Goal: Task Accomplishment & Management: Complete application form

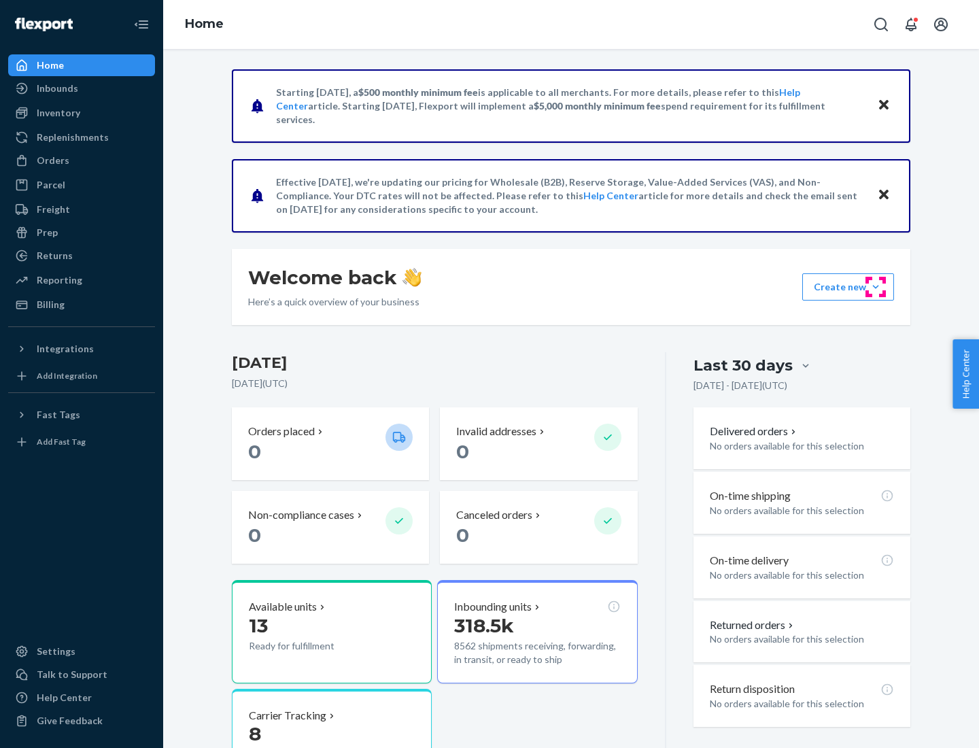
click at [876, 287] on button "Create new Create new inbound Create new order Create new product" at bounding box center [848, 286] width 92 height 27
click at [82, 88] on div "Inbounds" at bounding box center [82, 88] width 144 height 19
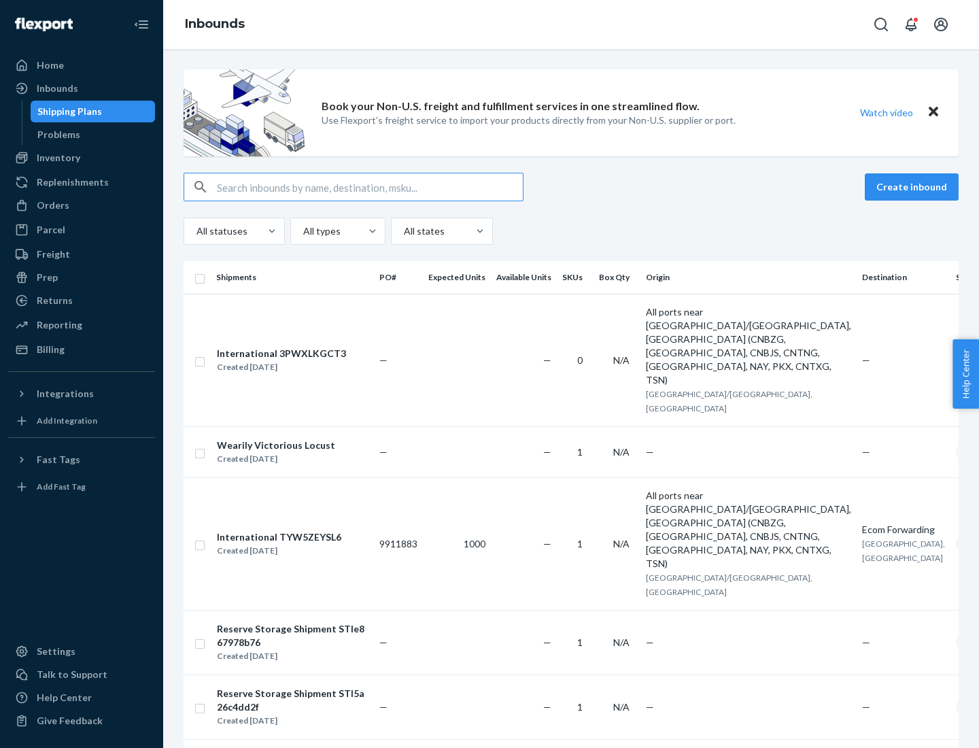
click at [914, 187] on button "Create inbound" at bounding box center [912, 186] width 94 height 27
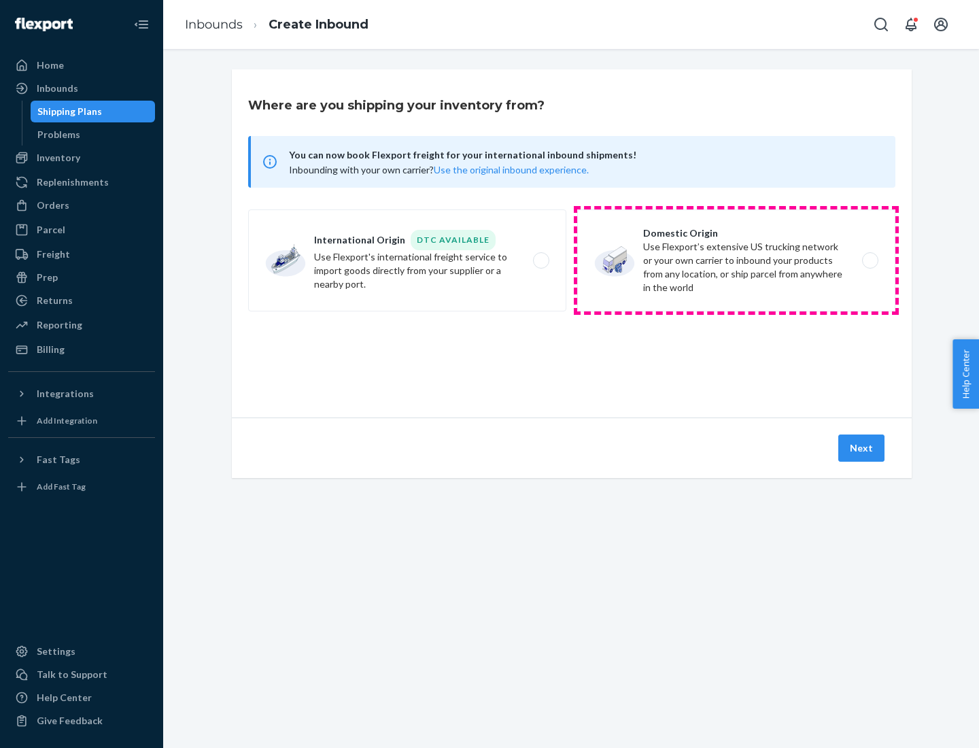
click at [736, 260] on label "Domestic Origin Use Flexport’s extensive US trucking network or your own carrie…" at bounding box center [736, 260] width 318 height 102
click at [870, 260] on input "Domestic Origin Use Flexport’s extensive US trucking network or your own carrie…" at bounding box center [874, 260] width 9 height 9
radio input "true"
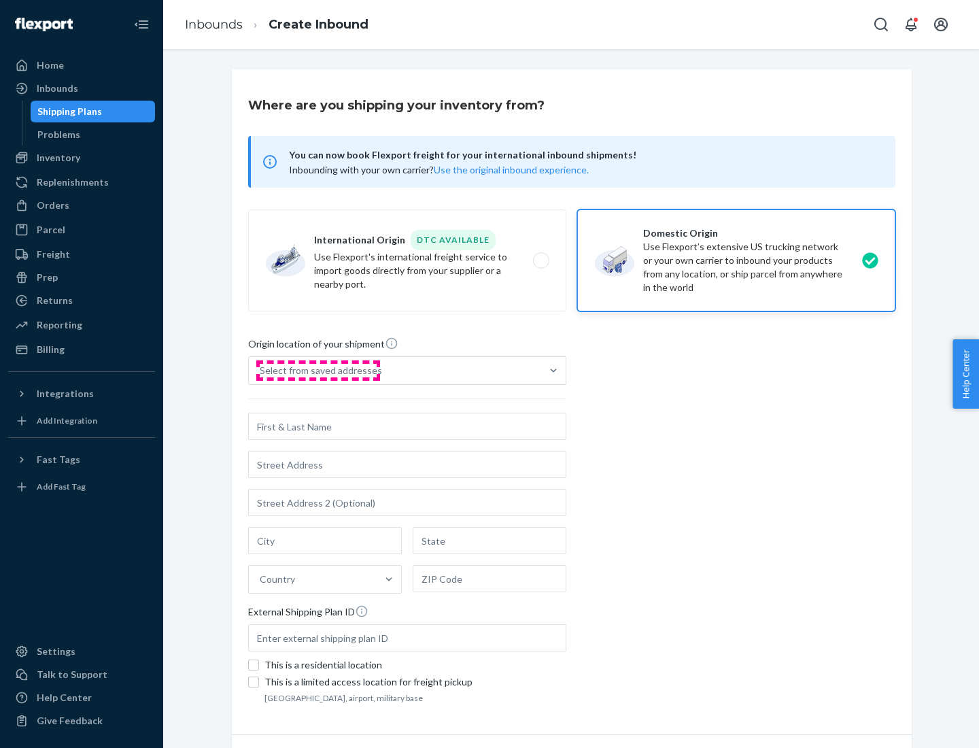
click at [318, 371] on div "Select from saved addresses" at bounding box center [321, 371] width 122 height 14
click at [261, 371] on input "Select from saved addresses" at bounding box center [260, 371] width 1 height 14
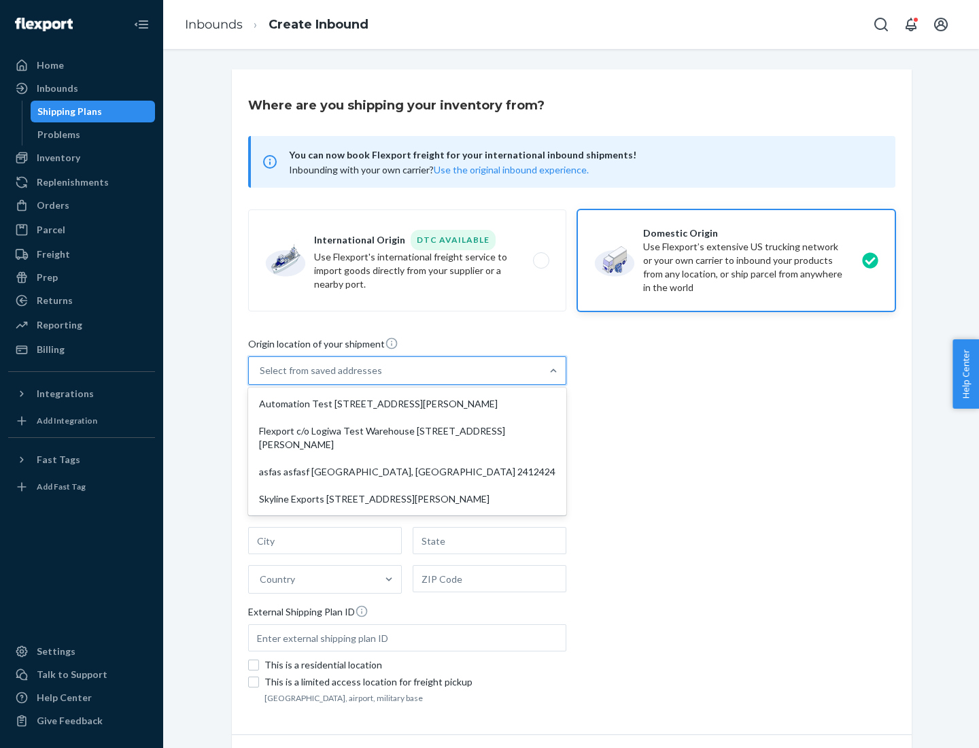
scroll to position [5, 0]
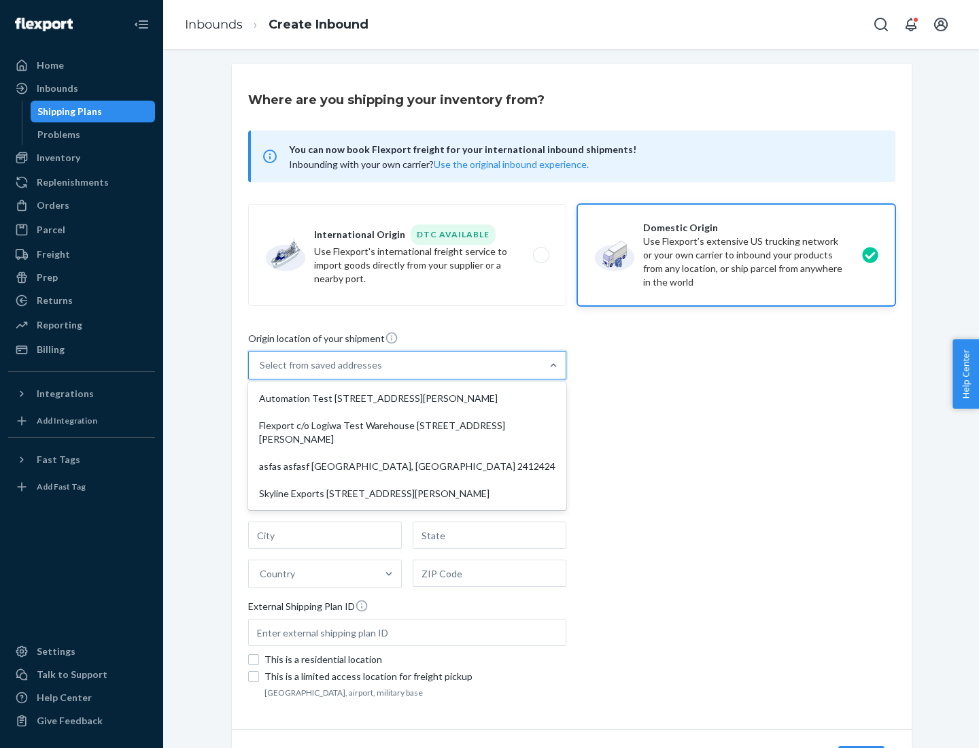
click at [407, 399] on div "Automation Test [STREET_ADDRESS][PERSON_NAME]" at bounding box center [407, 398] width 313 height 27
click at [261, 372] on input "option Automation Test [STREET_ADDRESS][PERSON_NAME] focused, 1 of 4. 4 results…" at bounding box center [260, 365] width 1 height 14
type input "Automation Test"
type input "9th Floor"
type input "[GEOGRAPHIC_DATA]"
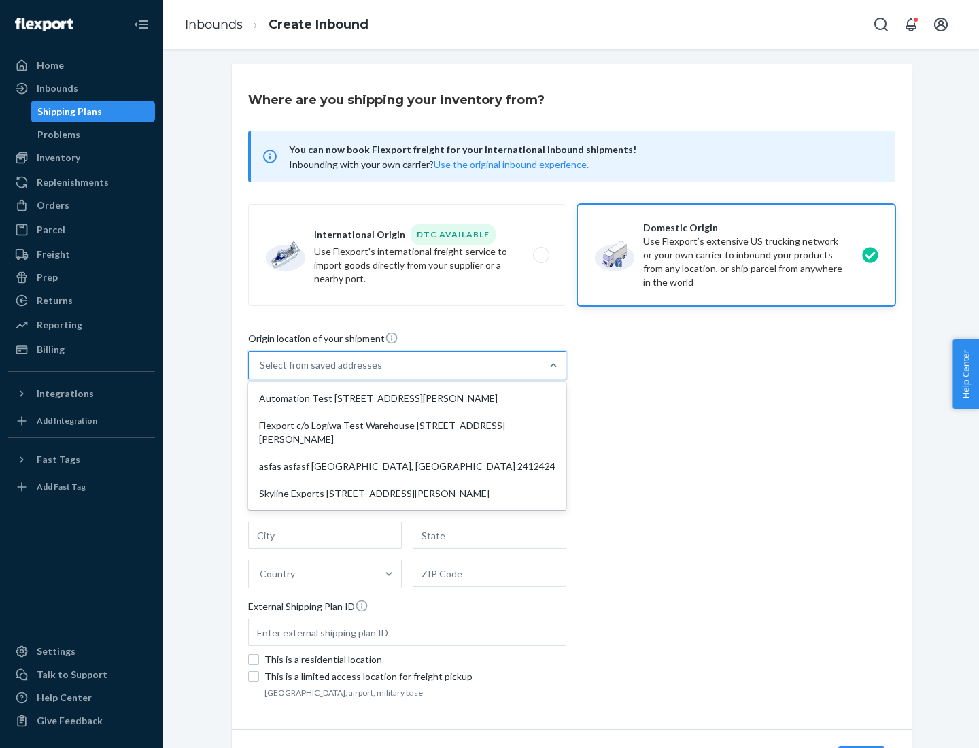
type input "CA"
type input "94104"
type input "[STREET_ADDRESS][PERSON_NAME]"
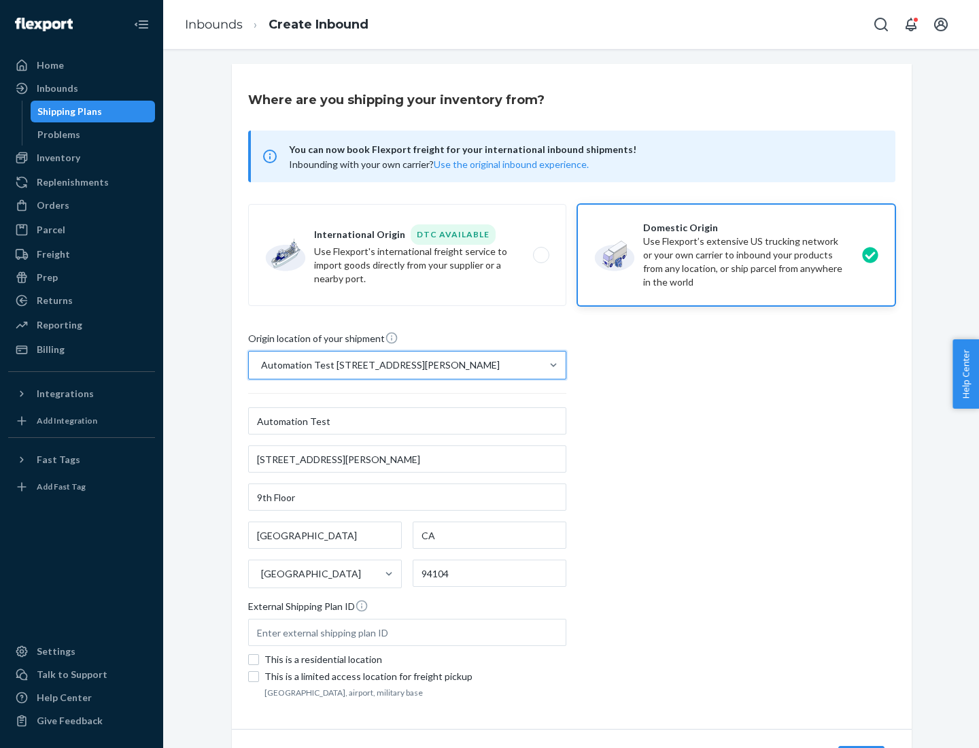
scroll to position [80, 0]
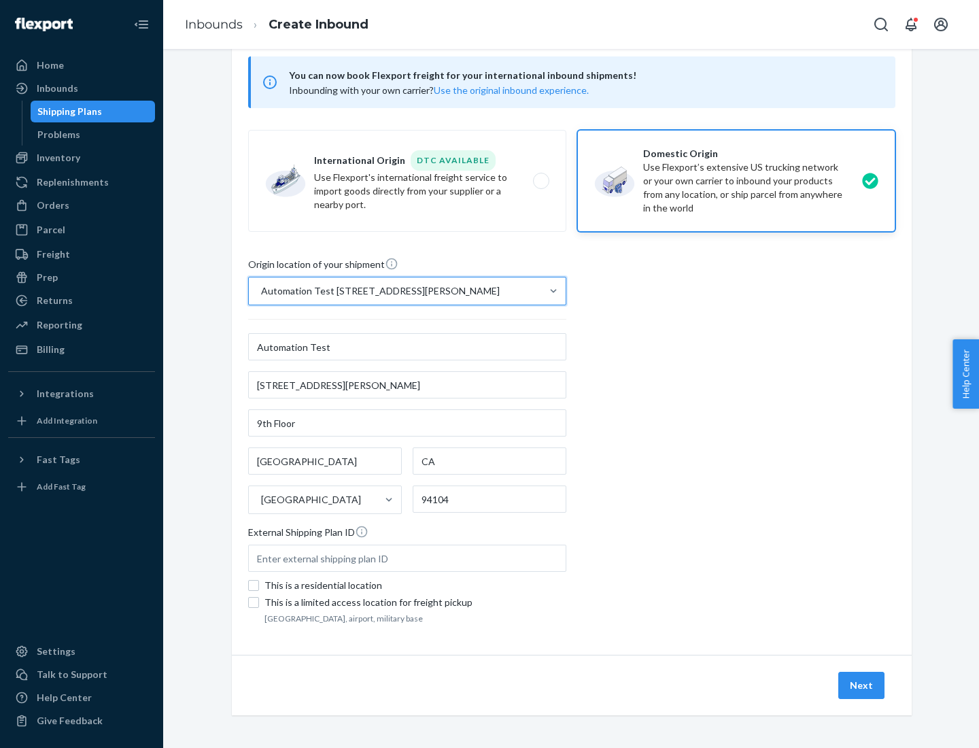
click at [862, 685] on button "Next" at bounding box center [861, 685] width 46 height 27
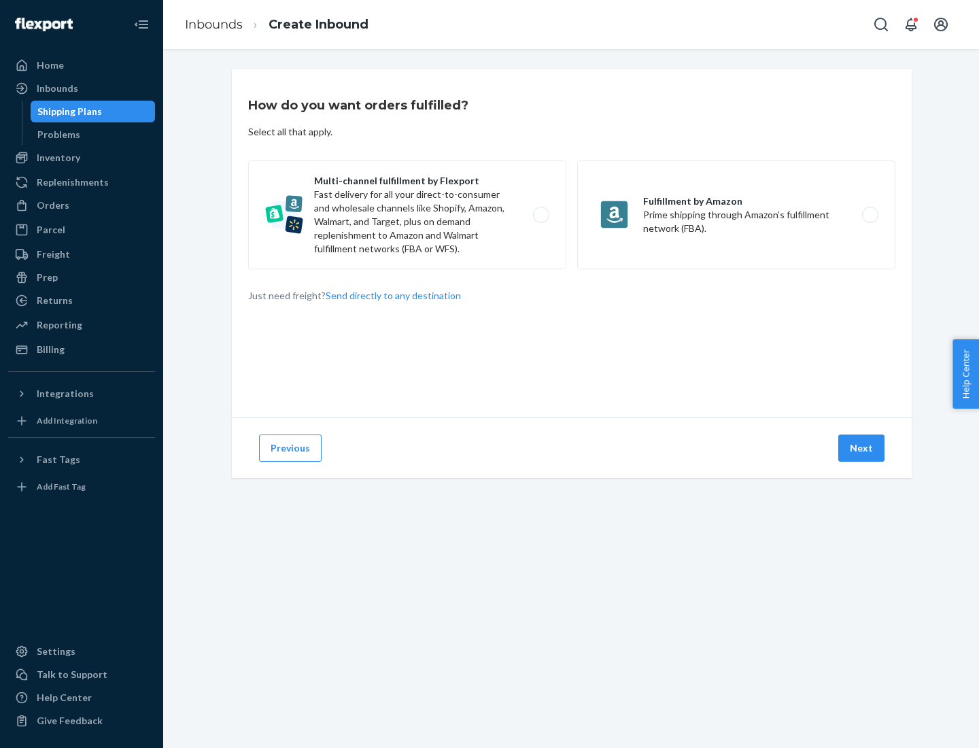
click at [407, 215] on label "Multi-channel fulfillment by Flexport Fast delivery for all your direct-to-cons…" at bounding box center [407, 214] width 318 height 109
click at [541, 215] on input "Multi-channel fulfillment by Flexport Fast delivery for all your direct-to-cons…" at bounding box center [545, 215] width 9 height 9
radio input "true"
click at [862, 448] on button "Next" at bounding box center [861, 448] width 46 height 27
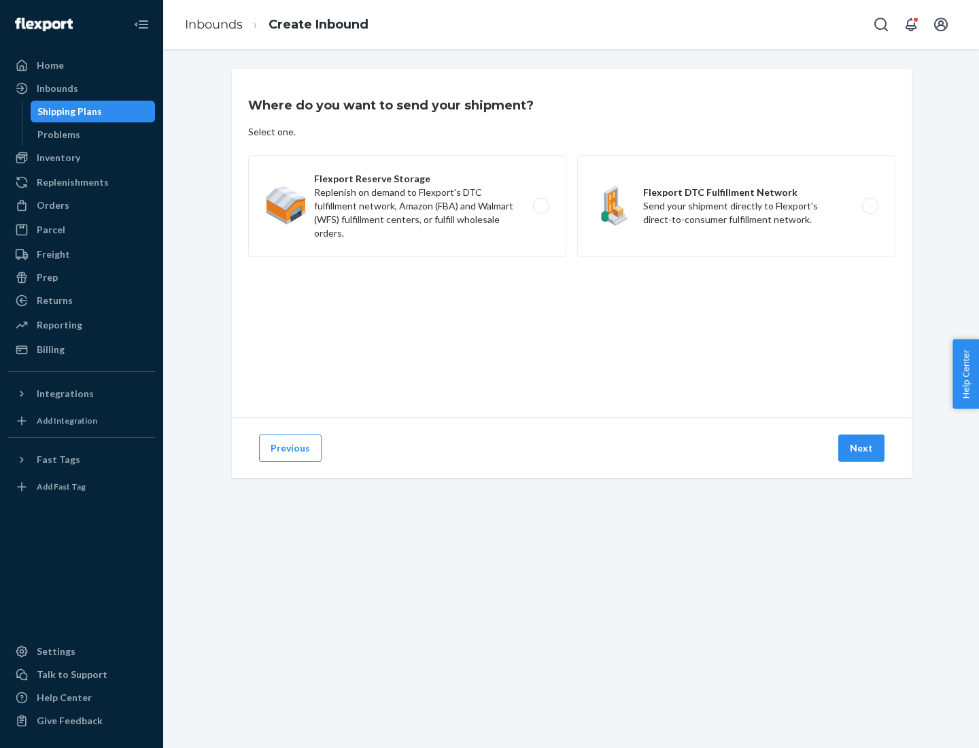
click at [736, 206] on label "Flexport DTC Fulfillment Network Send your shipment directly to Flexport's dire…" at bounding box center [736, 206] width 318 height 102
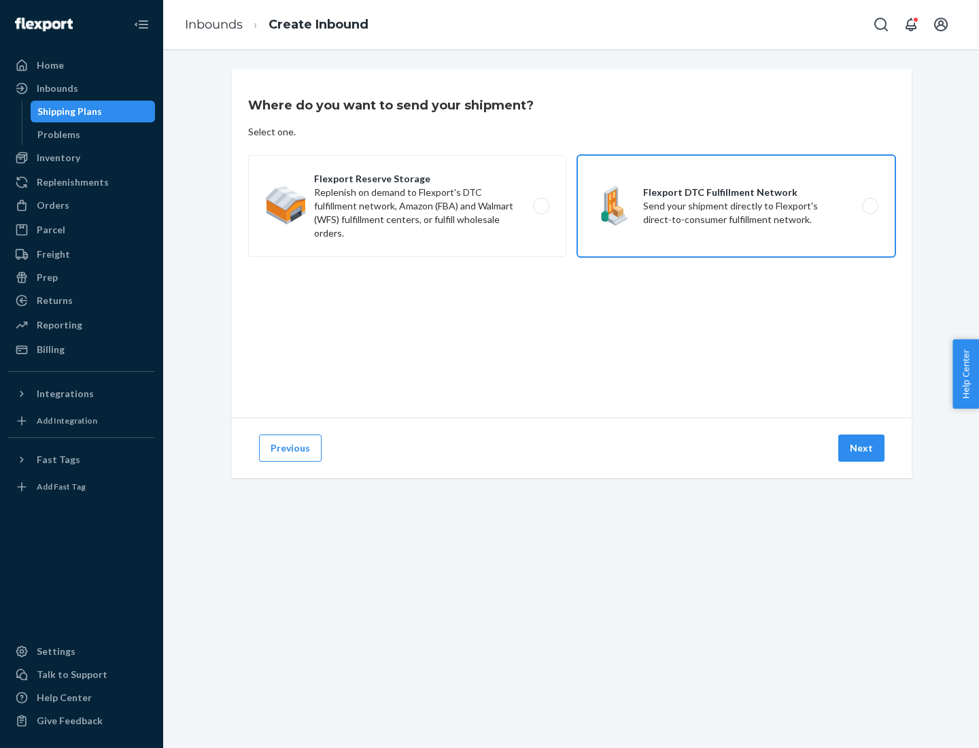
click at [870, 206] on input "Flexport DTC Fulfillment Network Send your shipment directly to Flexport's dire…" at bounding box center [874, 206] width 9 height 9
radio input "true"
click at [862, 448] on button "Next" at bounding box center [861, 448] width 46 height 27
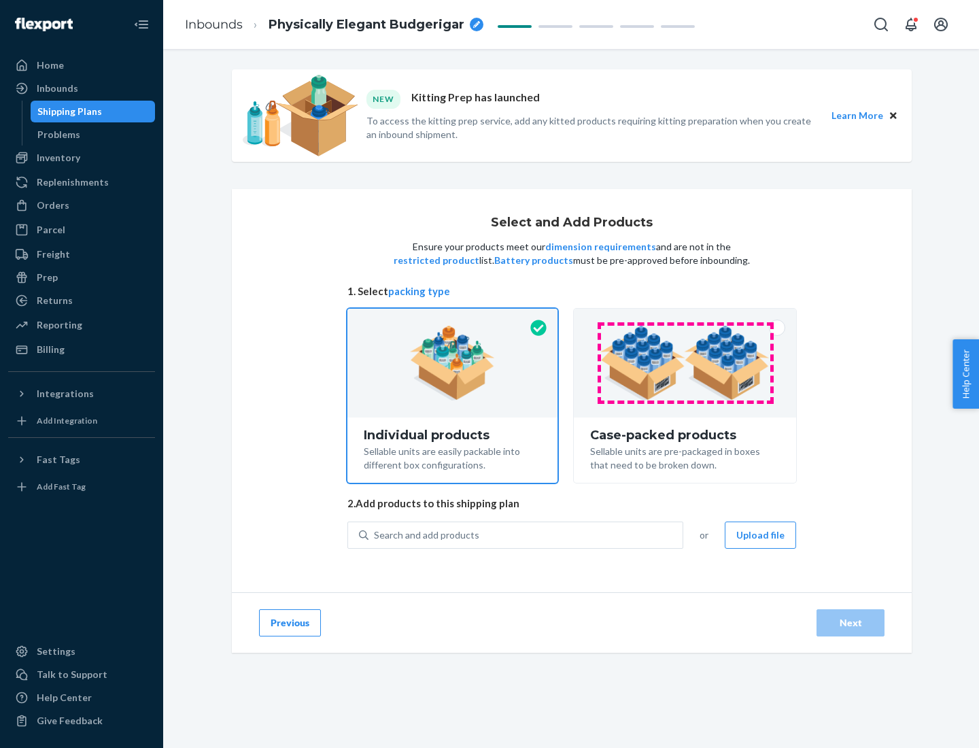
click at [685, 363] on img at bounding box center [684, 363] width 169 height 75
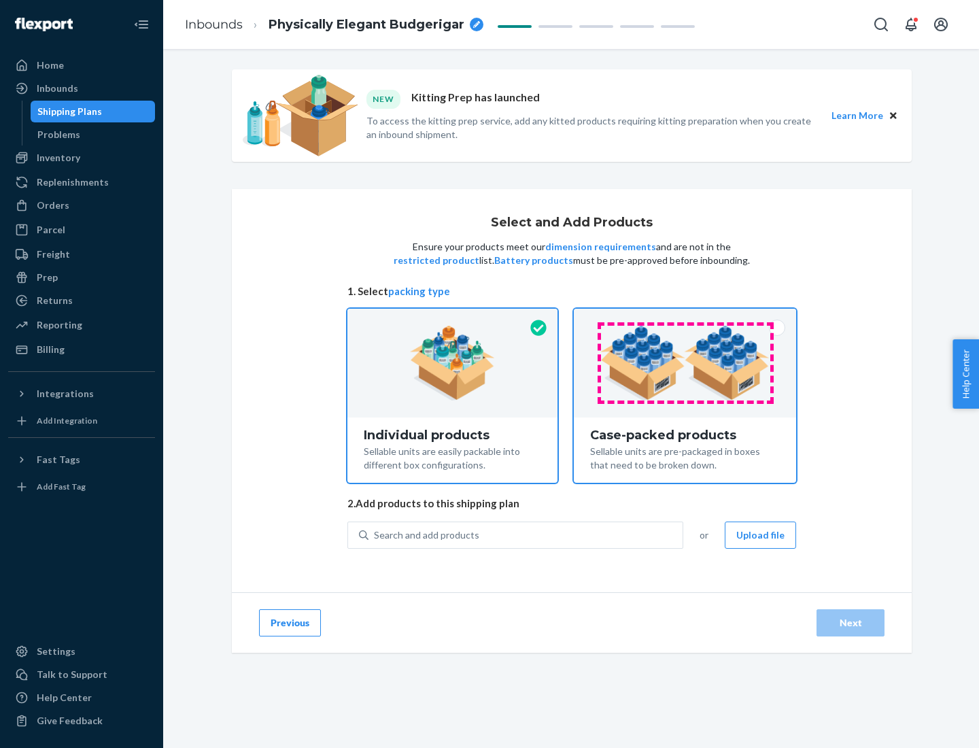
click at [685, 318] on input "Case-packed products Sellable units are pre-packaged in boxes that need to be b…" at bounding box center [685, 313] width 9 height 9
radio input "true"
radio input "false"
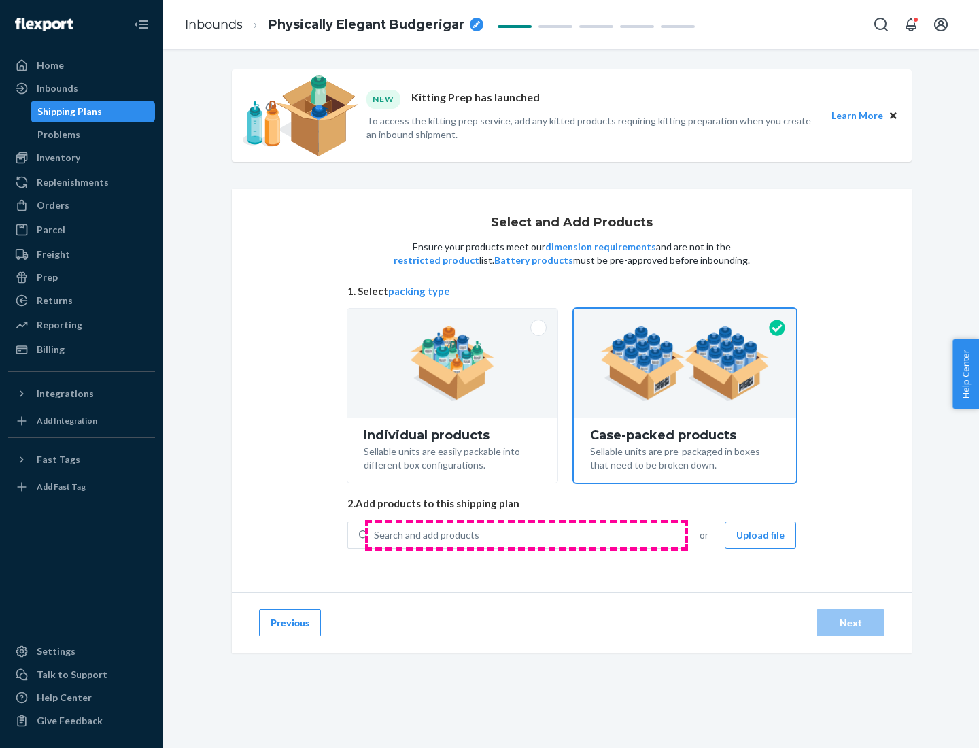
click at [526, 535] on div "Search and add products" at bounding box center [526, 535] width 314 height 24
click at [375, 535] on input "Search and add products" at bounding box center [374, 535] width 1 height 14
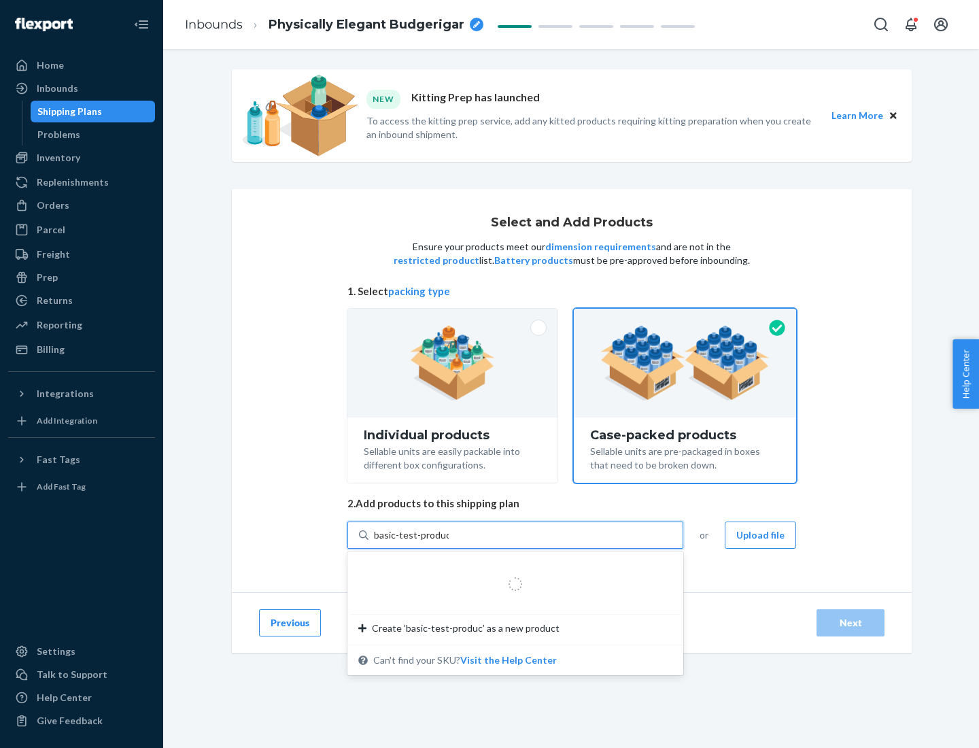
type input "basic-test-product-1"
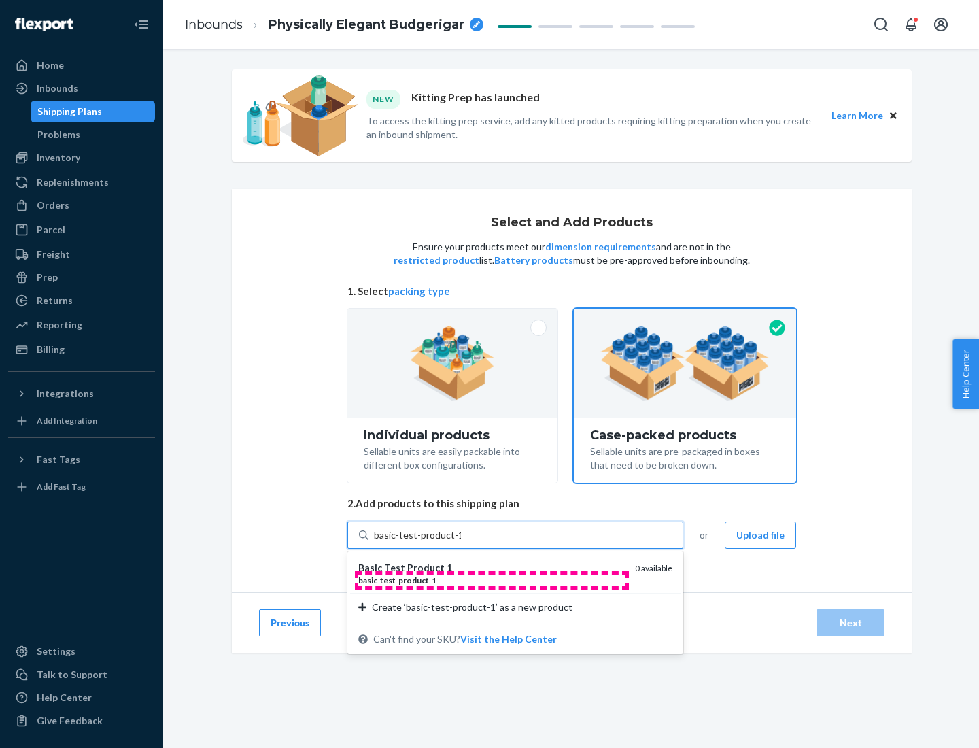
click at [492, 580] on div "basic - test - product - 1" at bounding box center [491, 581] width 266 height 12
click at [461, 542] on input "basic-test-product-1" at bounding box center [417, 535] width 87 height 14
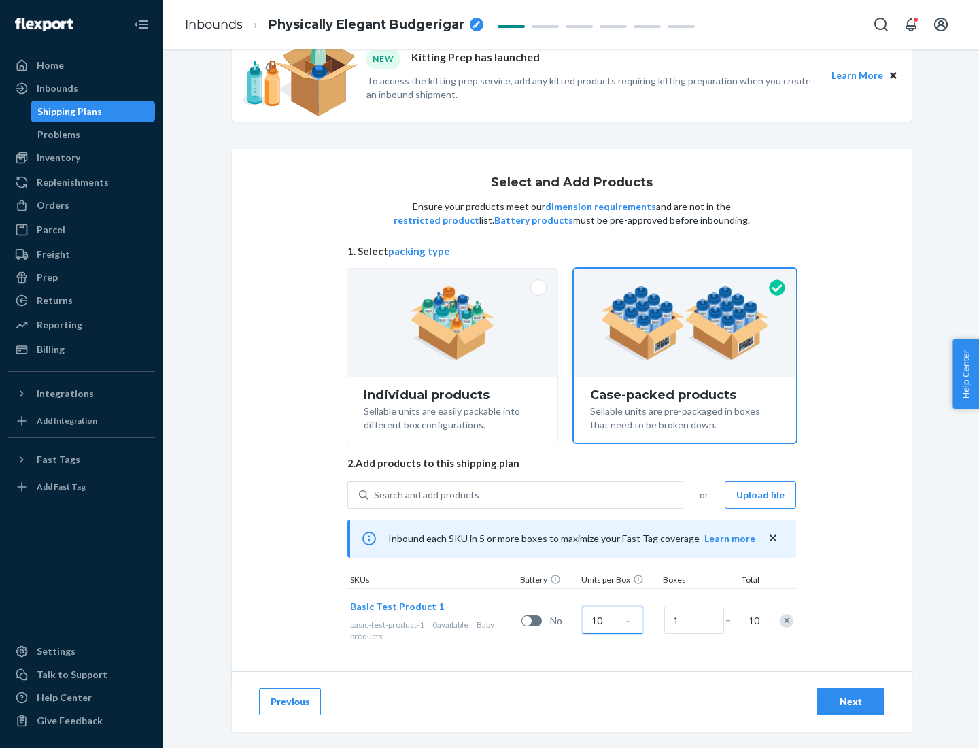
scroll to position [49, 0]
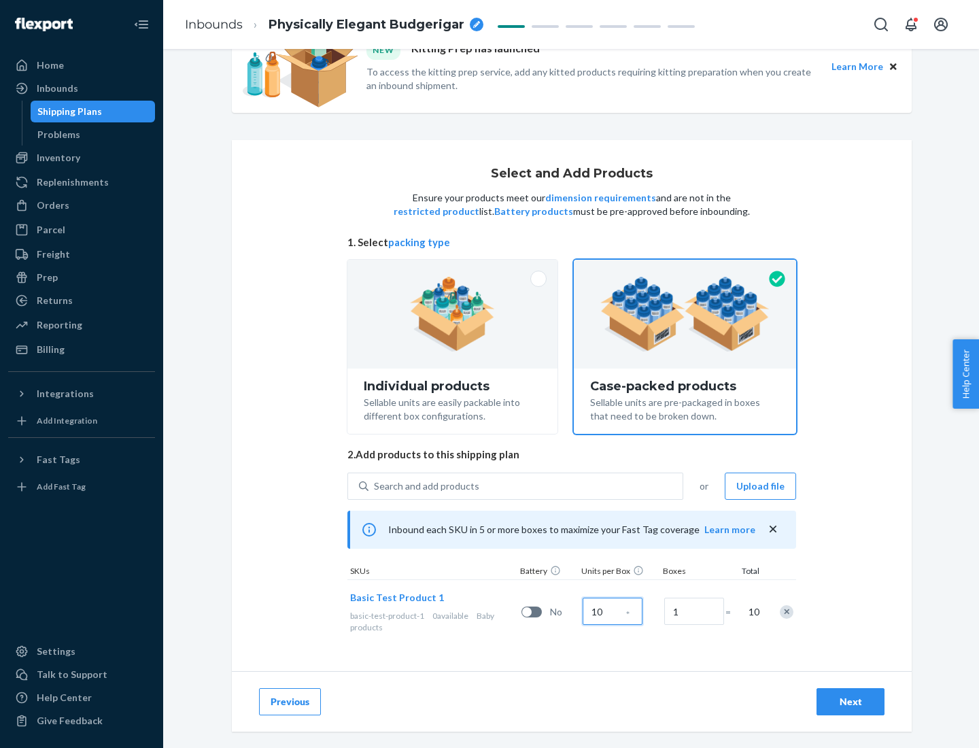
type input "10"
type input "7"
click at [851, 702] on div "Next" at bounding box center [850, 702] width 45 height 14
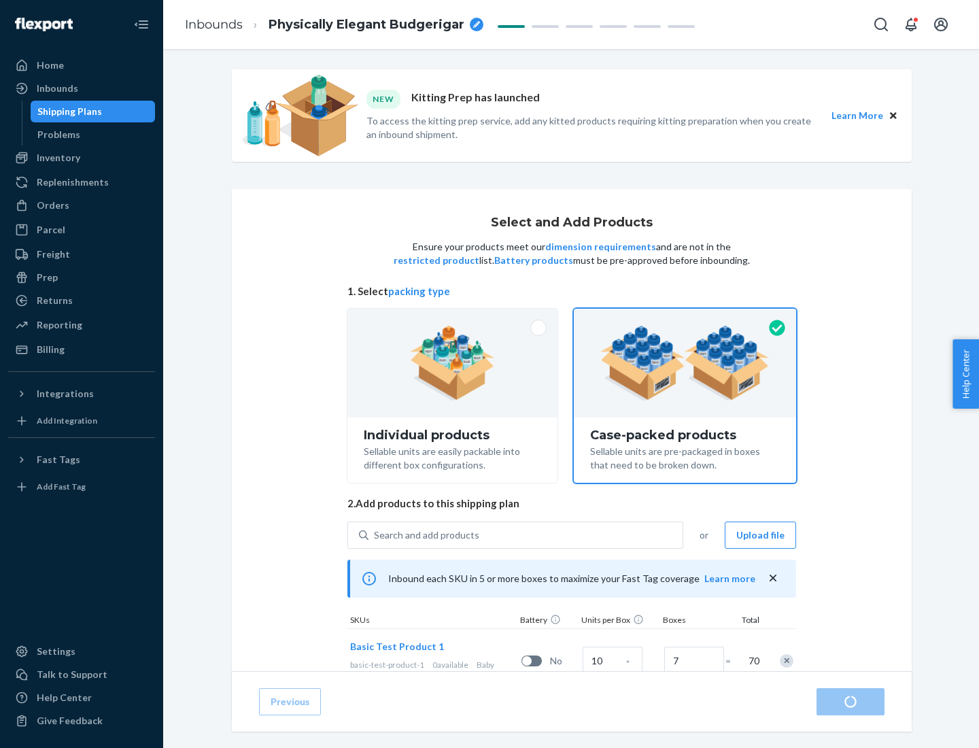
radio input "true"
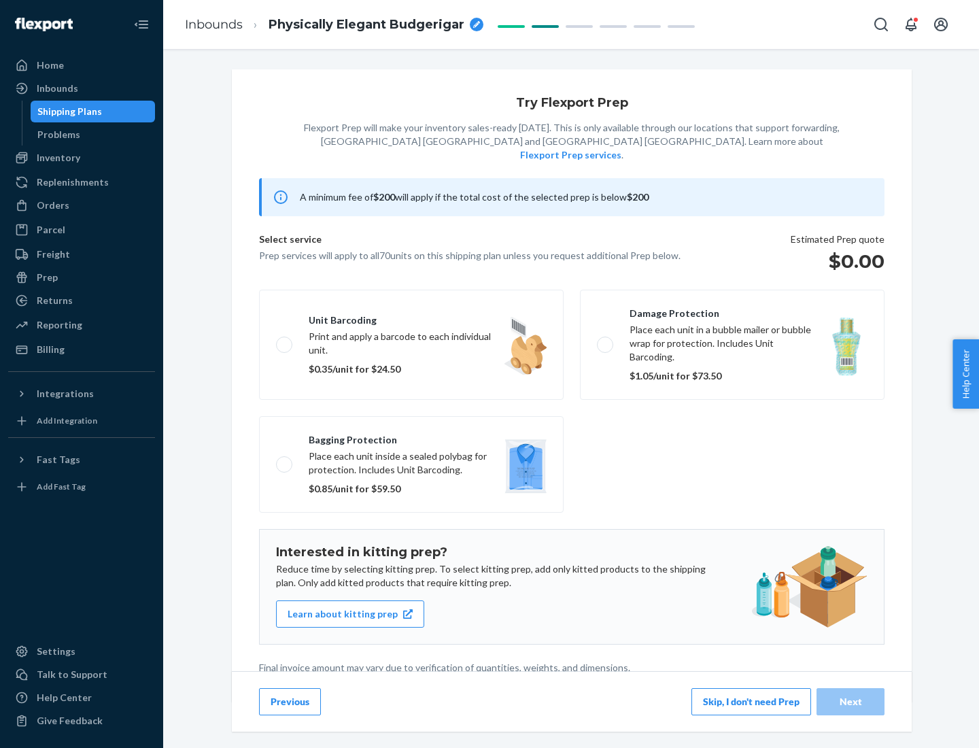
scroll to position [3, 0]
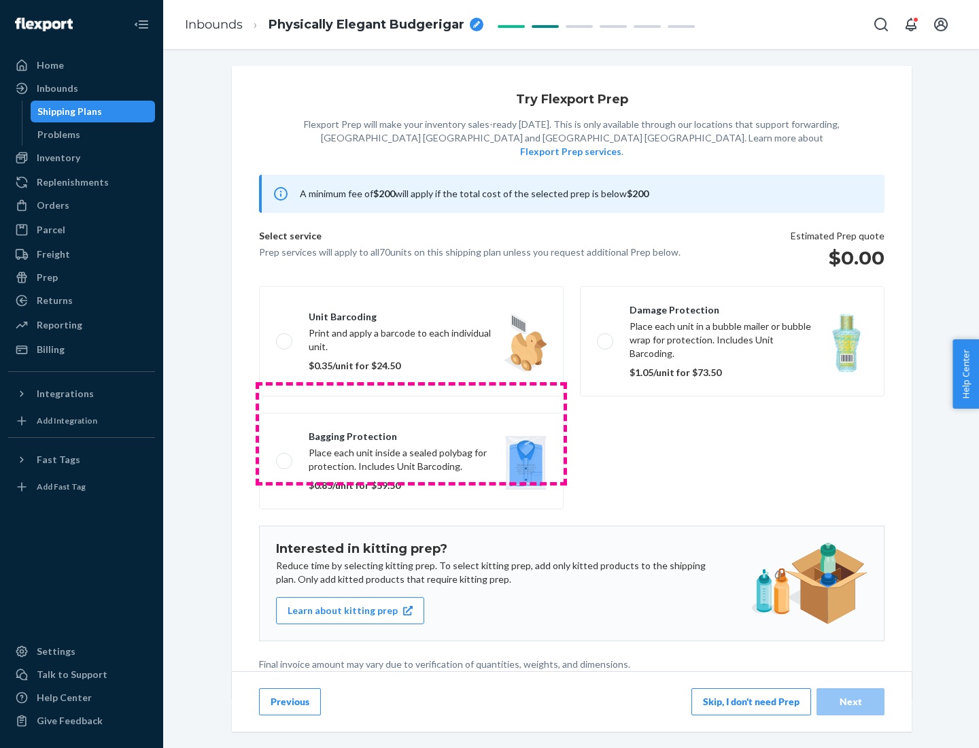
click at [411, 433] on label "Bagging protection Place each unit inside a sealed polybag for protection. Incl…" at bounding box center [411, 461] width 305 height 97
click at [285, 456] on input "Bagging protection Place each unit inside a sealed polybag for protection. Incl…" at bounding box center [280, 460] width 9 height 9
checkbox input "true"
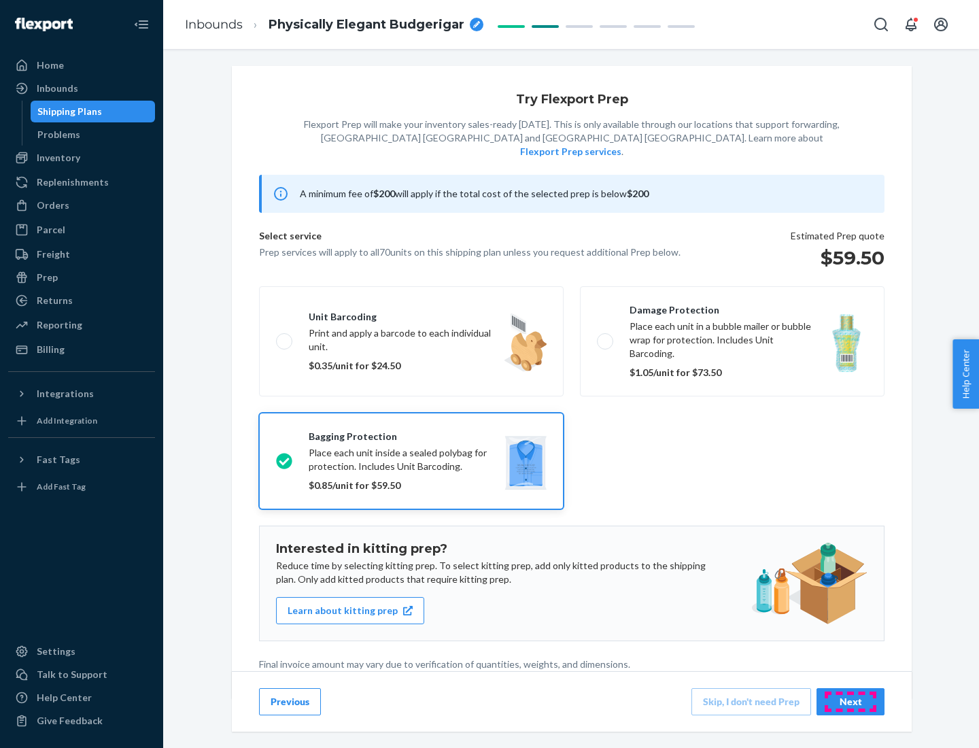
click at [851, 701] on div "Next" at bounding box center [850, 702] width 45 height 14
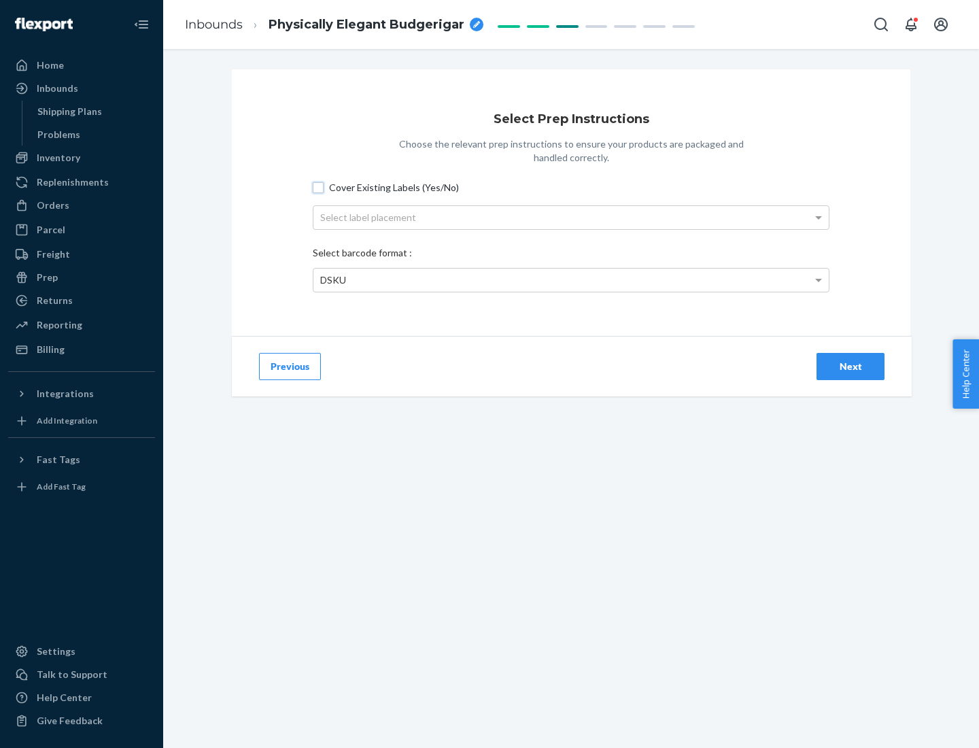
click at [318, 187] on input "Cover Existing Labels (Yes/No)" at bounding box center [318, 187] width 11 height 11
checkbox input "true"
click at [571, 217] on div "Select label placement" at bounding box center [570, 217] width 515 height 23
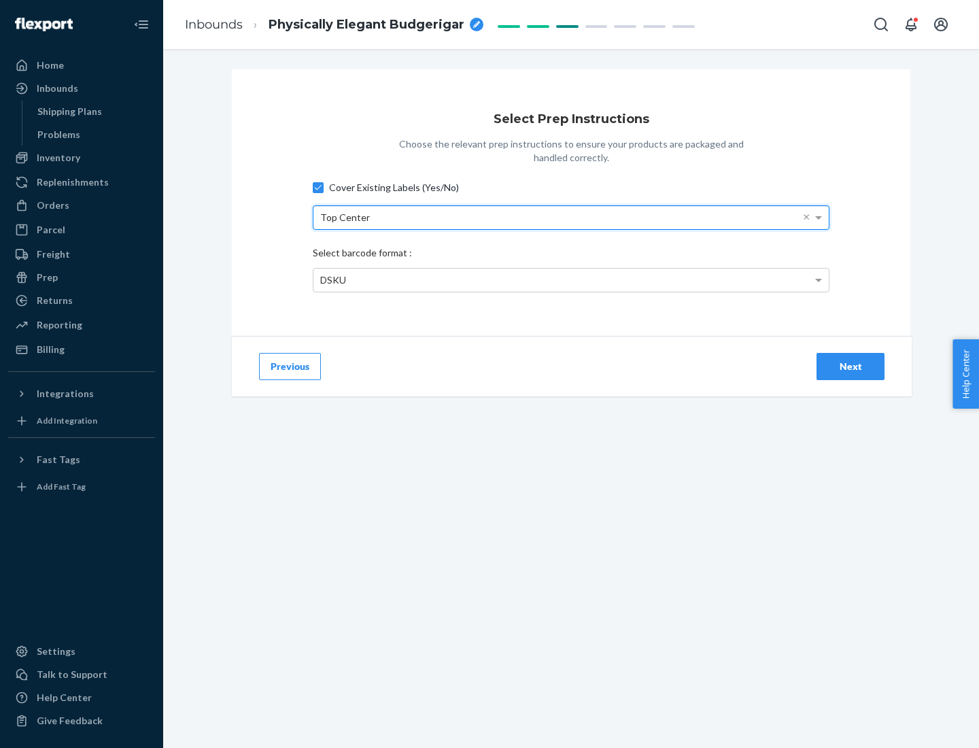
click at [571, 279] on div "DSKU" at bounding box center [570, 280] width 515 height 23
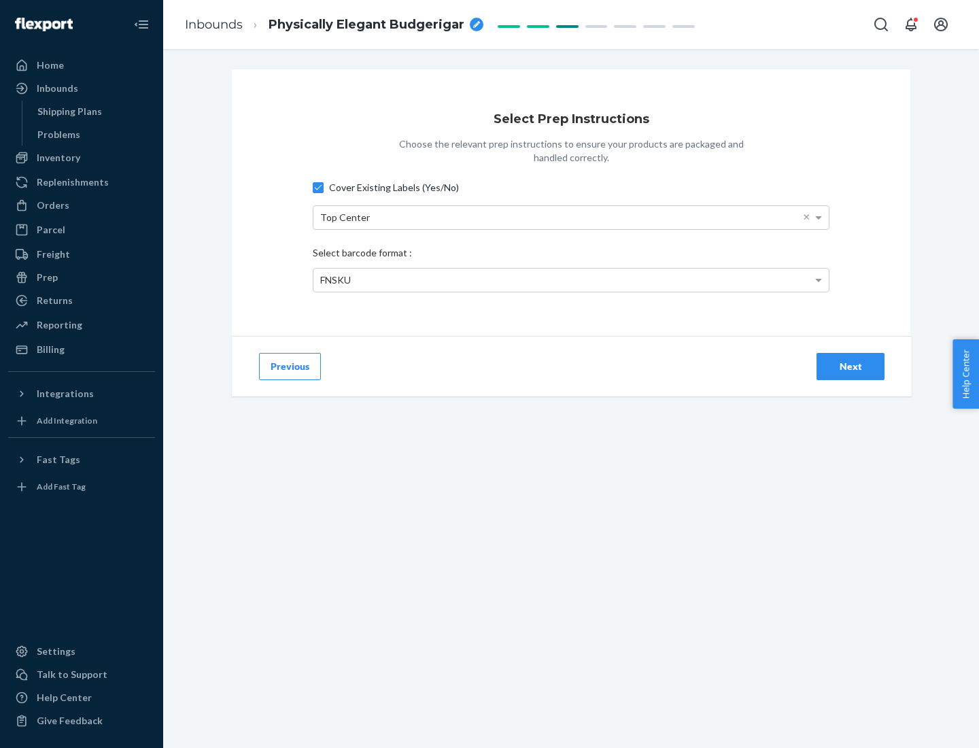
click at [851, 366] on div "Next" at bounding box center [850, 367] width 45 height 14
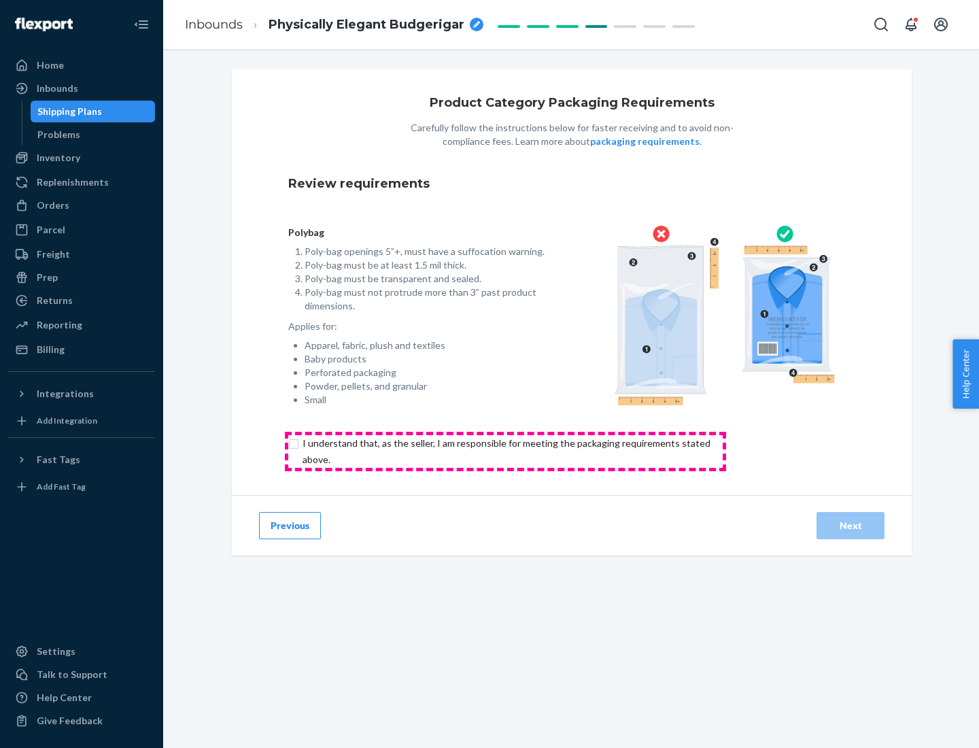
click at [505, 451] on input "checkbox" at bounding box center [514, 451] width 452 height 33
checkbox input "true"
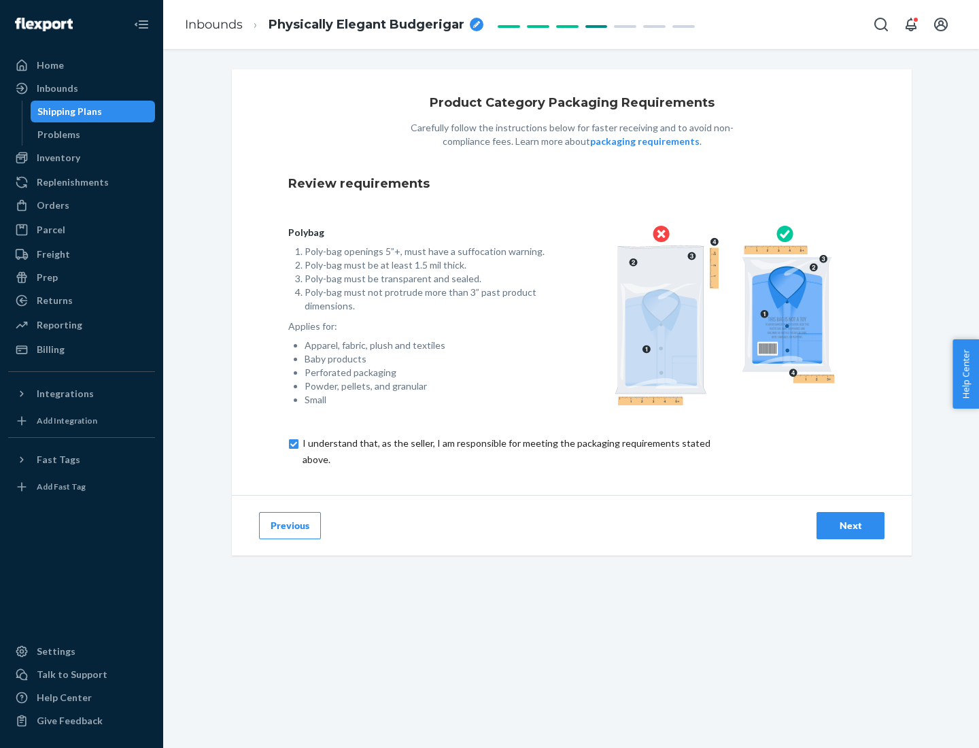
click at [851, 525] on div "Next" at bounding box center [850, 526] width 45 height 14
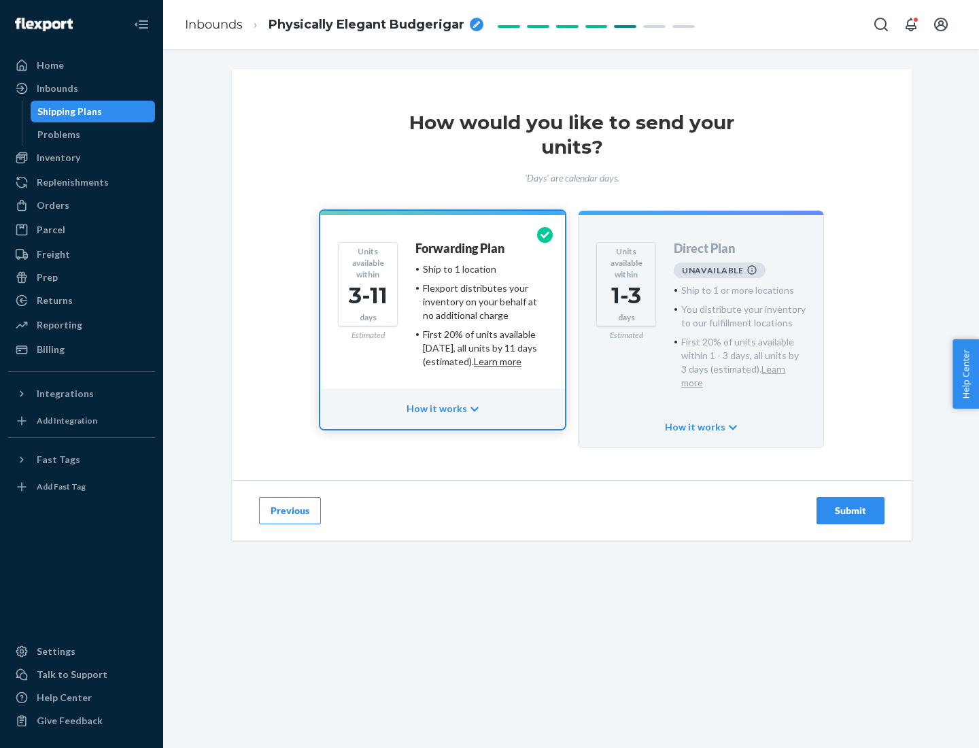
click at [461, 248] on h4 "Forwarding Plan" at bounding box center [460, 249] width 89 height 14
click at [851, 504] on div "Submit" at bounding box center [850, 511] width 45 height 14
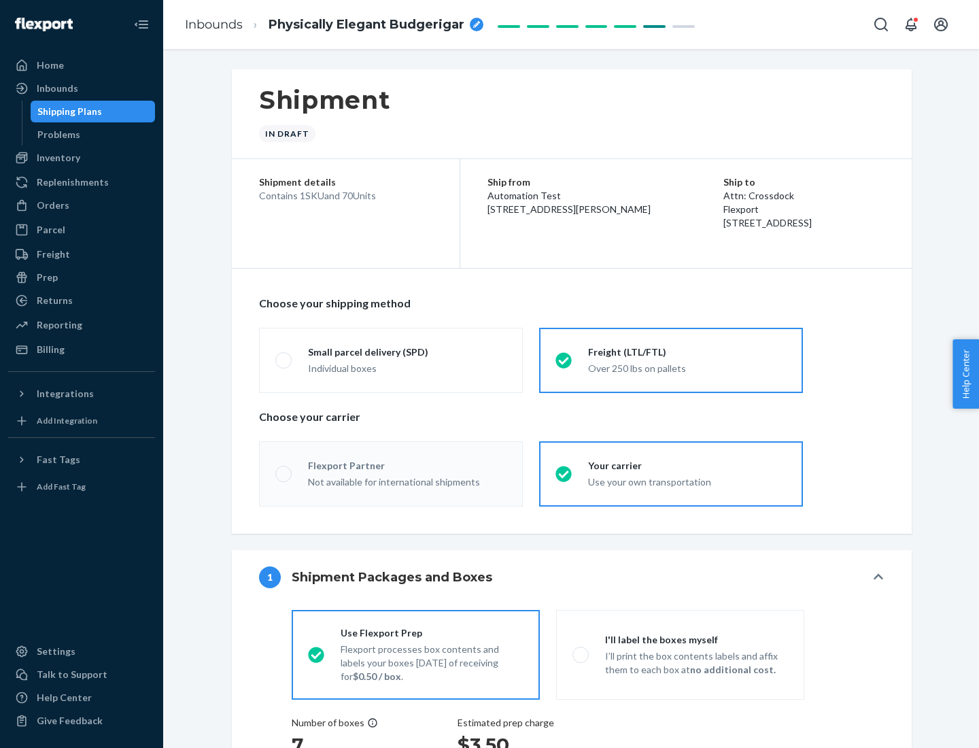
radio input "true"
radio input "false"
radio input "true"
radio input "false"
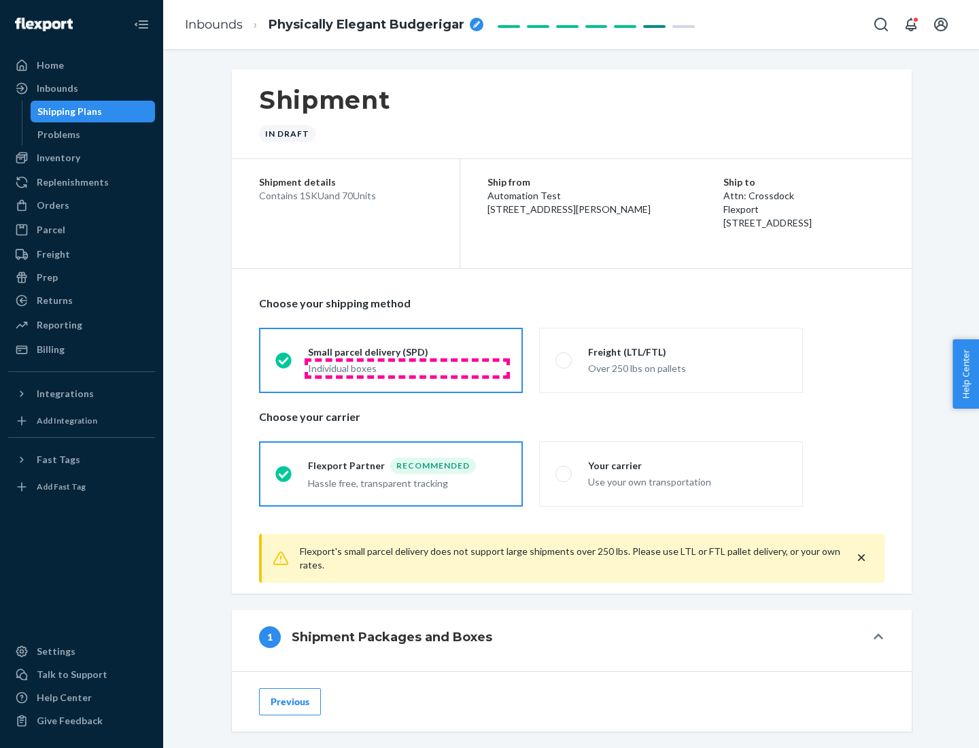
click at [407, 368] on div "Individual boxes" at bounding box center [407, 369] width 199 height 14
click at [284, 364] on input "Small parcel delivery (SPD) Individual boxes" at bounding box center [279, 360] width 9 height 9
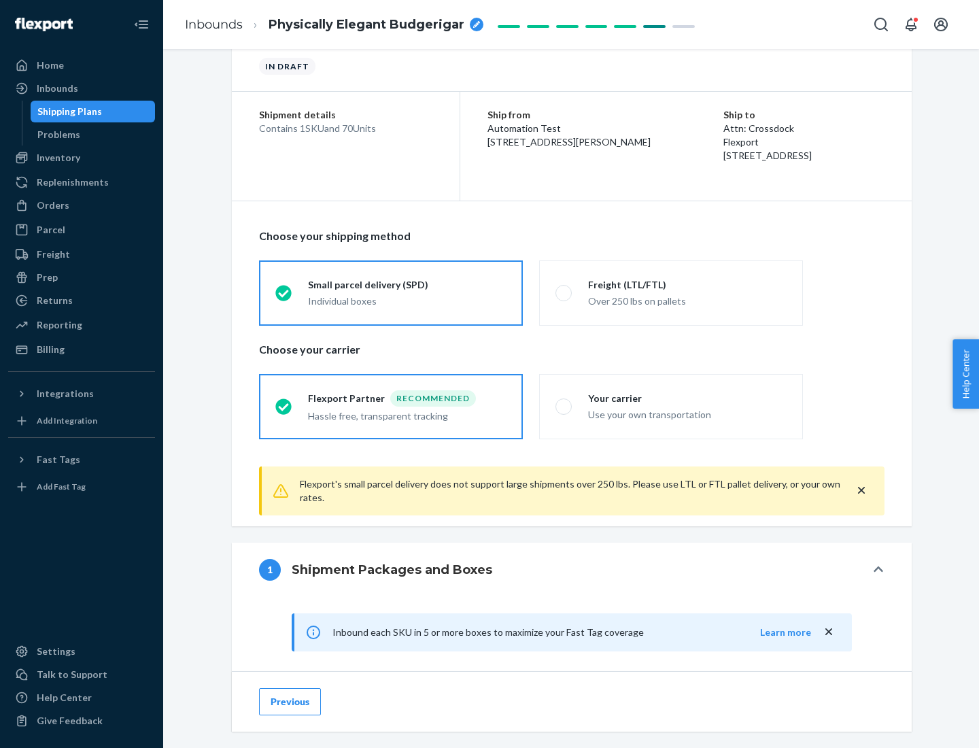
click at [407, 398] on div "Recommended" at bounding box center [433, 398] width 86 height 16
click at [284, 402] on input "Flexport Partner Recommended Hassle free, transparent tracking" at bounding box center [279, 406] width 9 height 9
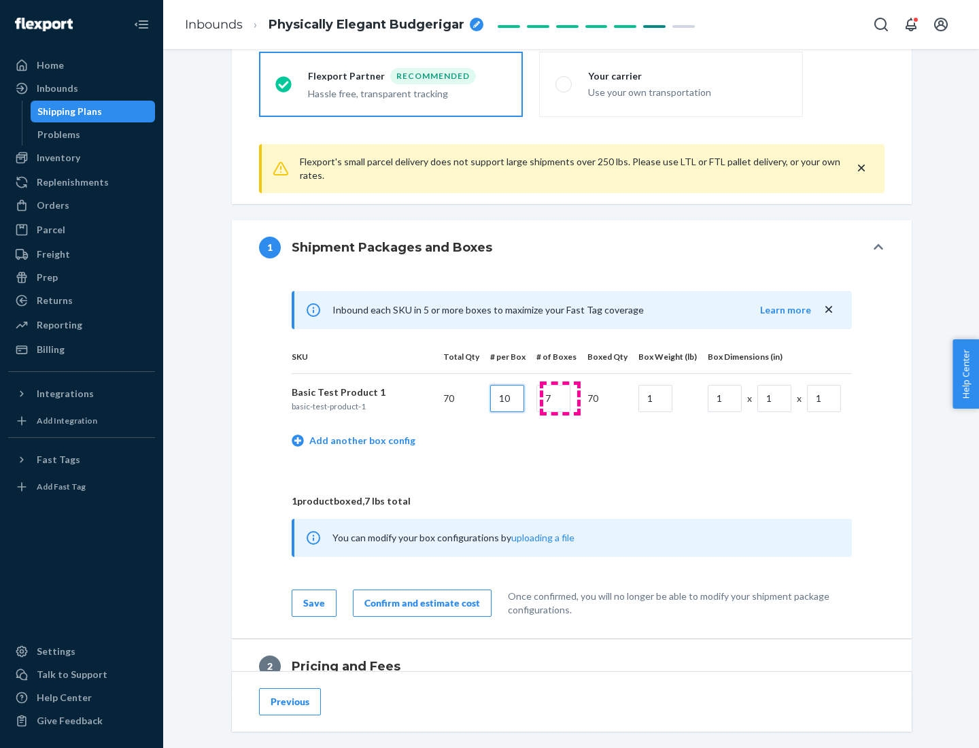
type input "10"
type input "7"
type input "1"
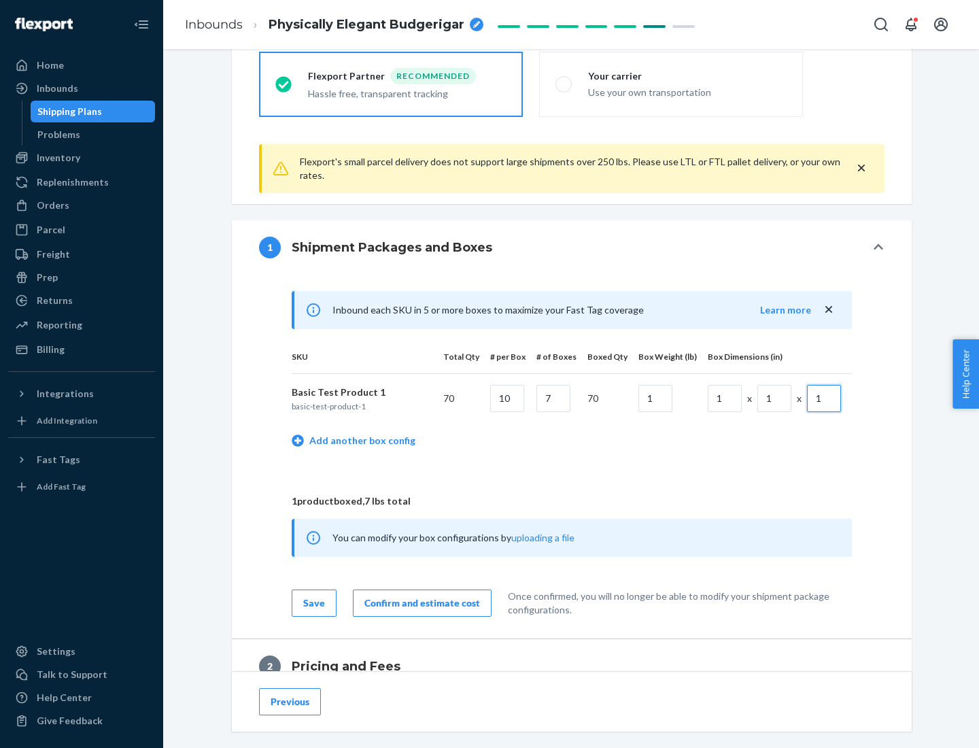
scroll to position [594, 0]
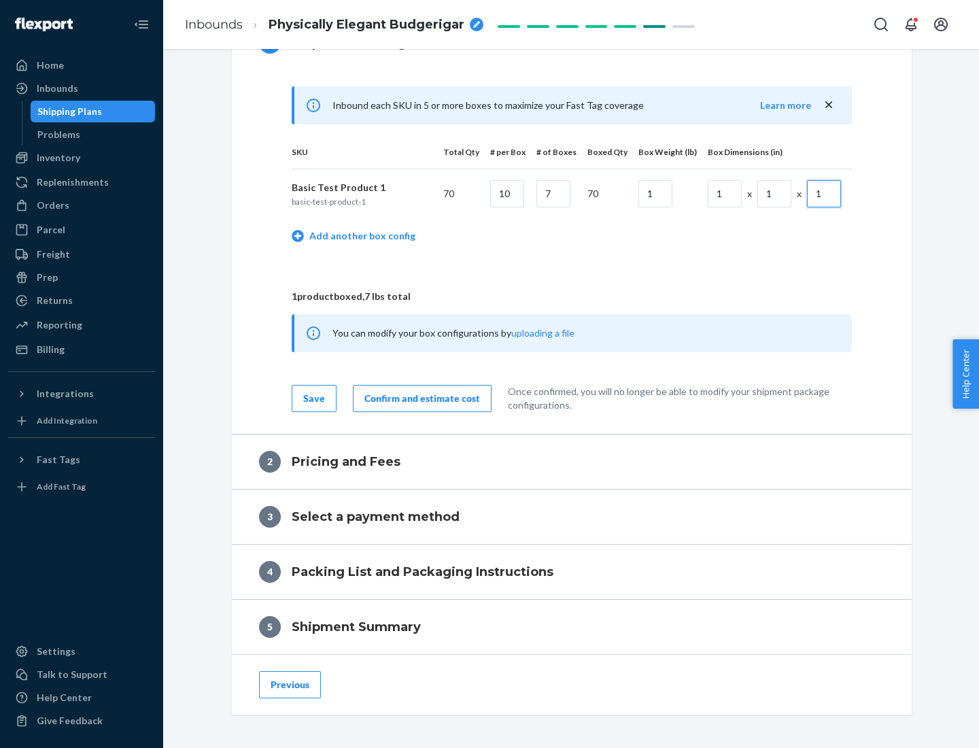
type input "1"
click at [420, 398] on div "Confirm and estimate cost" at bounding box center [422, 399] width 116 height 14
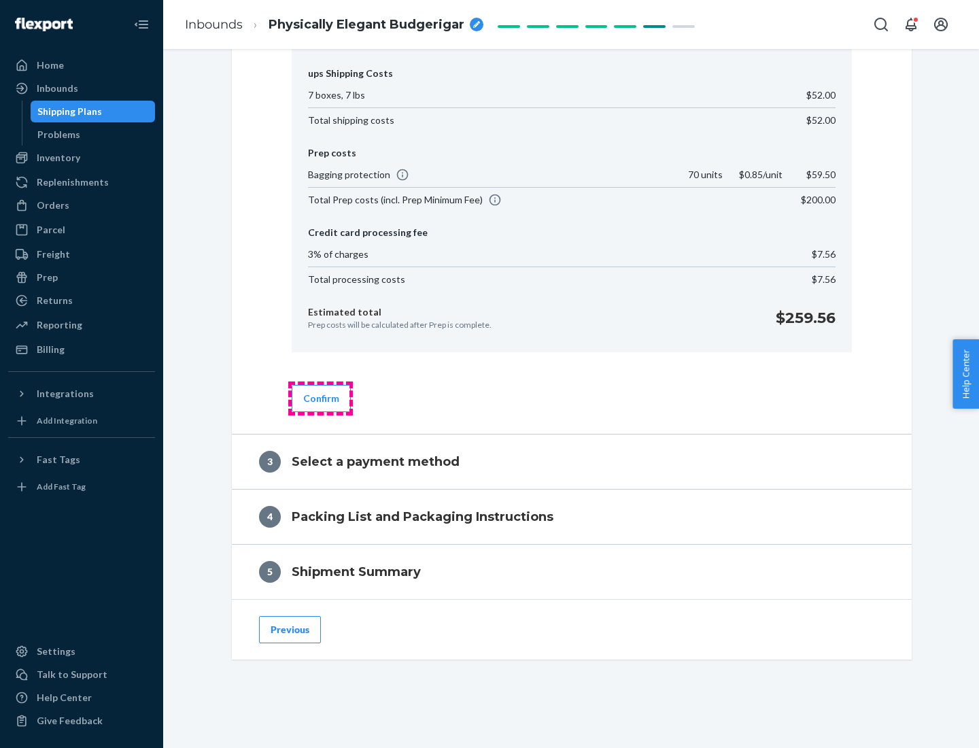
click at [320, 398] on button "Confirm" at bounding box center [321, 398] width 59 height 27
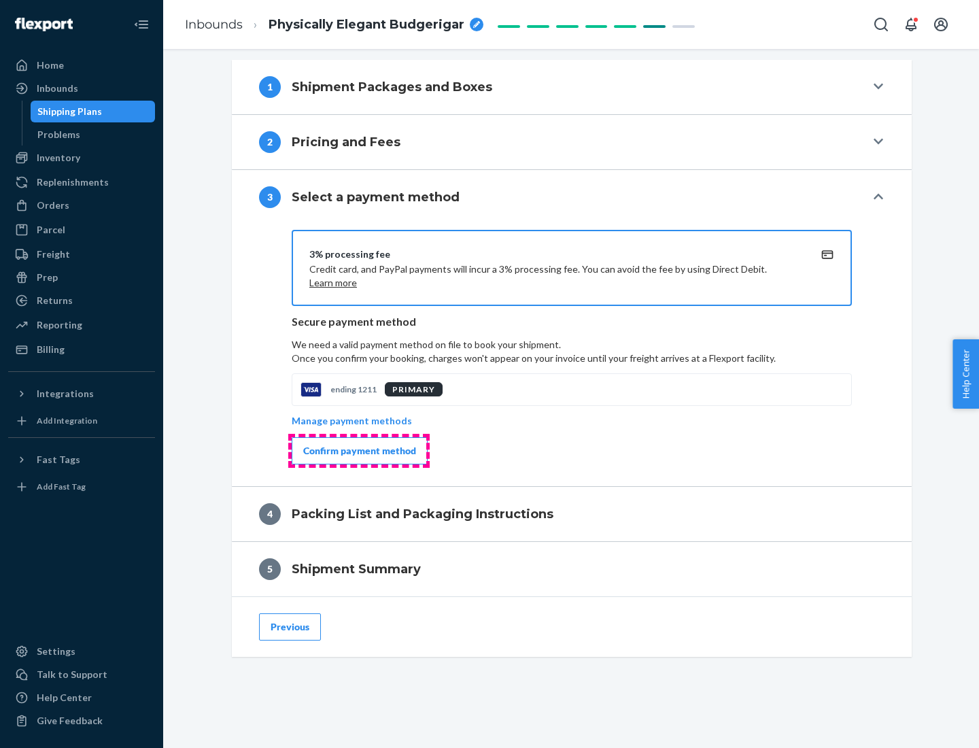
click at [358, 451] on div "Confirm payment method" at bounding box center [359, 451] width 113 height 14
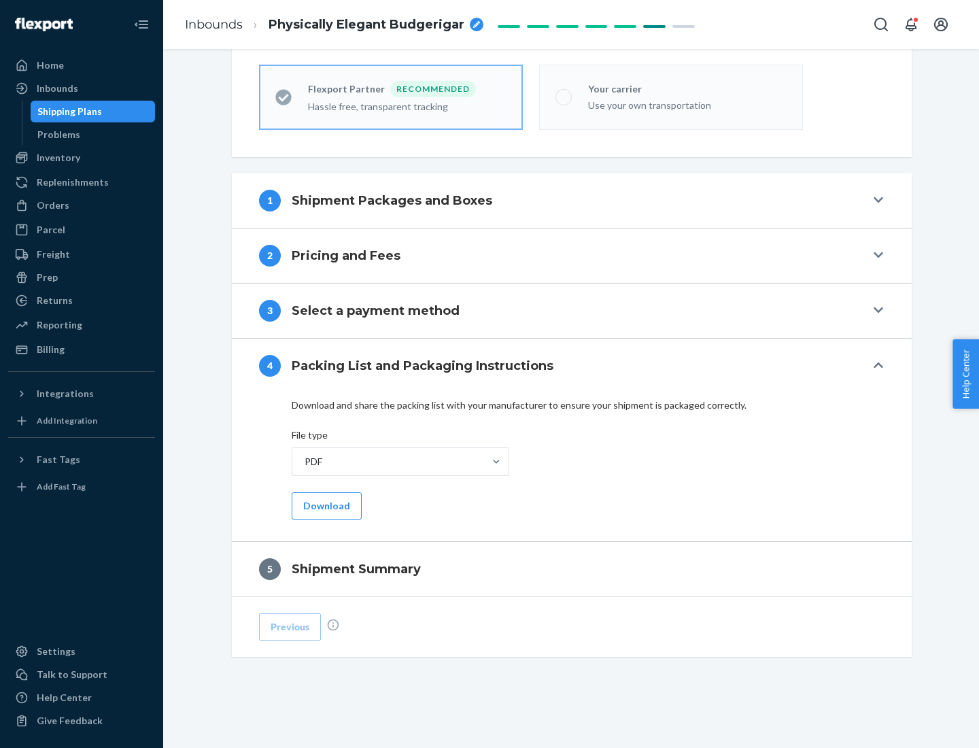
scroll to position [377, 0]
click at [325, 505] on button "Download" at bounding box center [327, 505] width 70 height 27
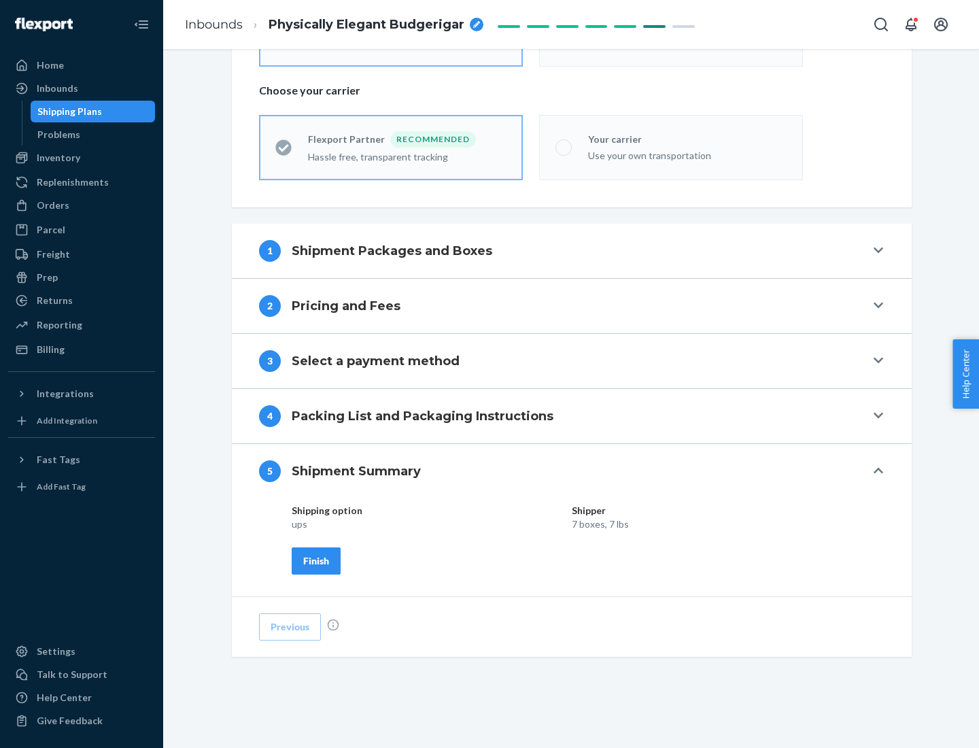
scroll to position [326, 0]
